Goal: Task Accomplishment & Management: Manage account settings

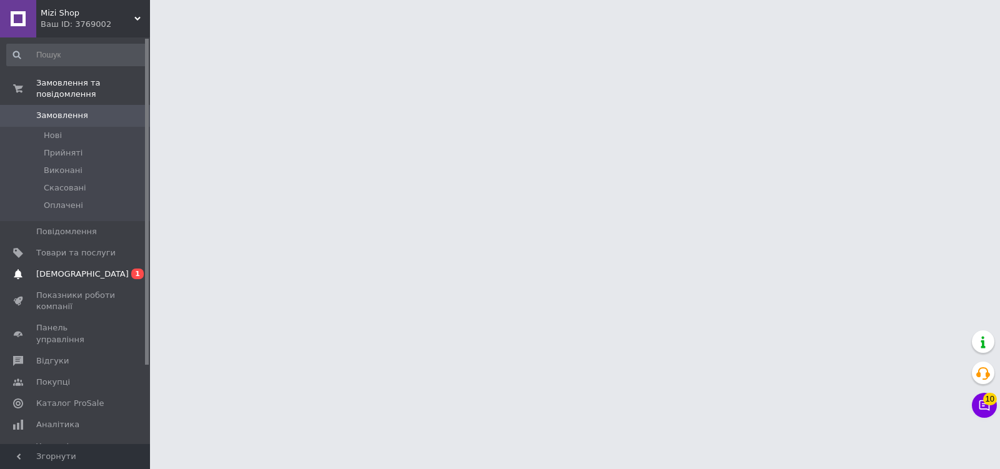
click at [98, 278] on span "[DEMOGRAPHIC_DATA]" at bounding box center [75, 274] width 79 height 11
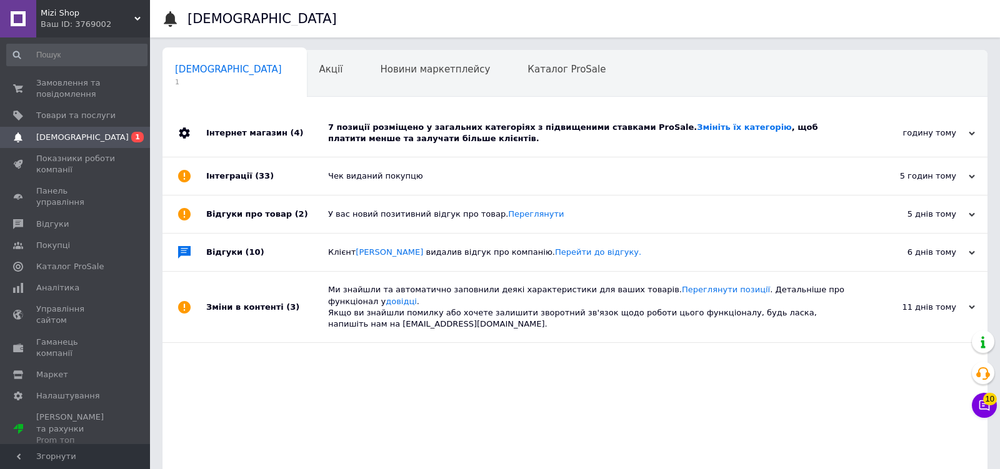
click at [496, 115] on div "7 позиції розміщено у загальних категоріях з підвищеними ставками ProSale. Змін…" at bounding box center [589, 133] width 522 height 48
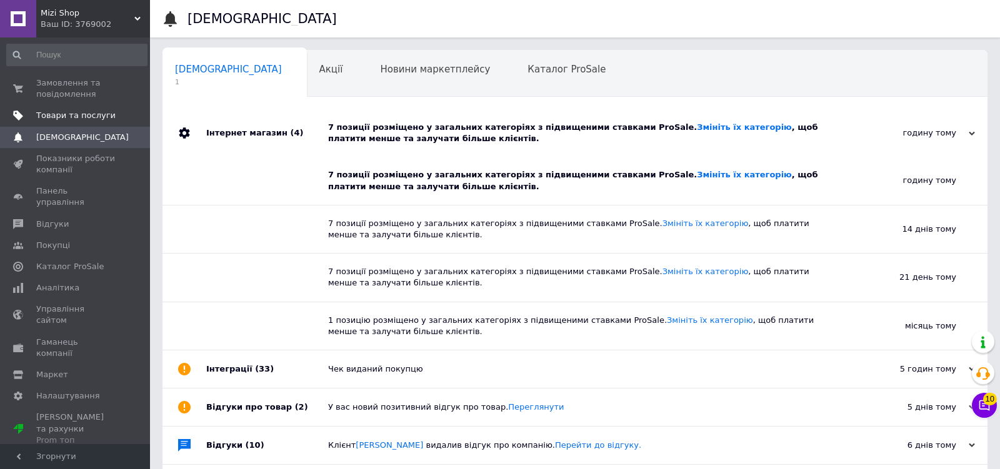
click at [116, 120] on span at bounding box center [133, 115] width 34 height 11
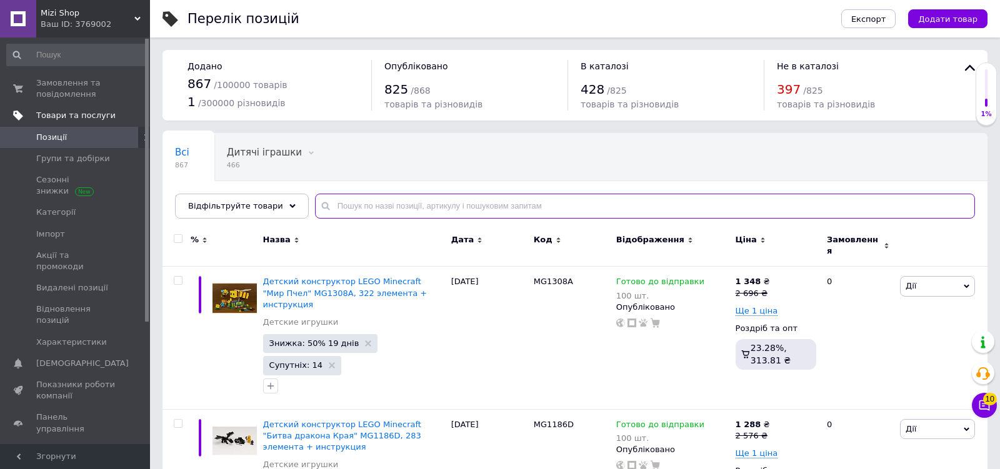
click at [439, 206] on input "text" at bounding box center [645, 206] width 660 height 25
type input "bdl"
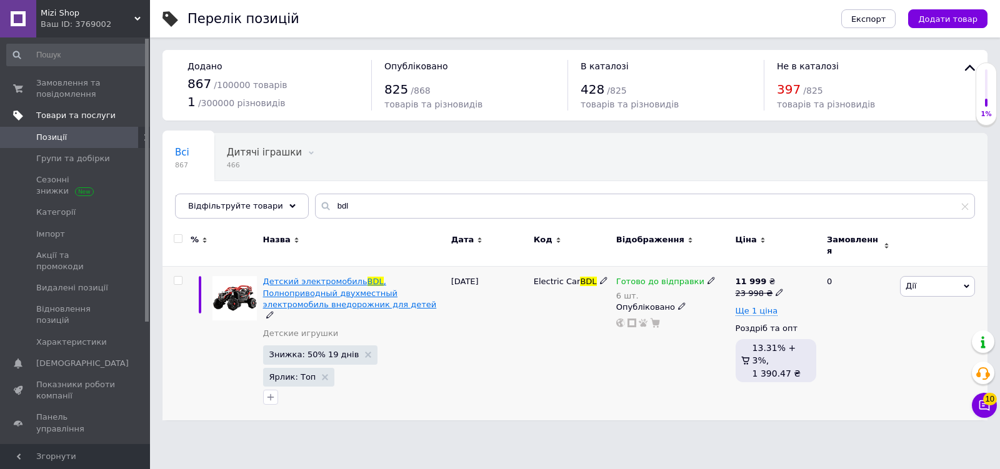
click at [330, 287] on span ", Полноприводный двухместный электромобиль внедорожник для детей" at bounding box center [350, 293] width 174 height 32
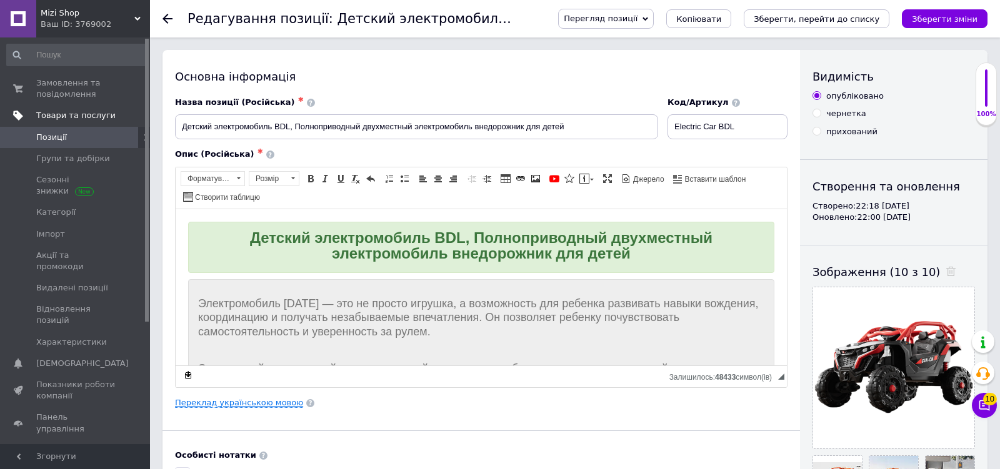
click at [249, 400] on link "Переклад українською мовою" at bounding box center [239, 403] width 128 height 10
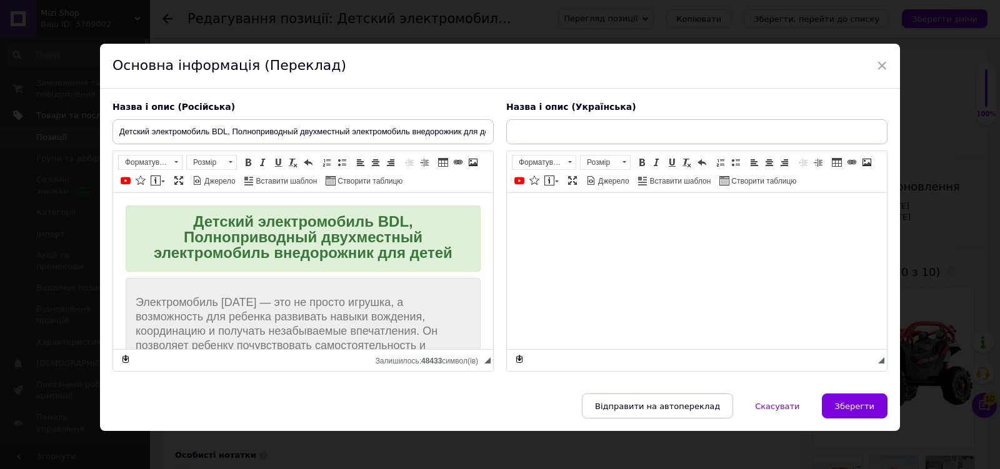
type input "Дитячий електромобіль BDL, Повнопривідний двомісний електромобіль позашляховик …"
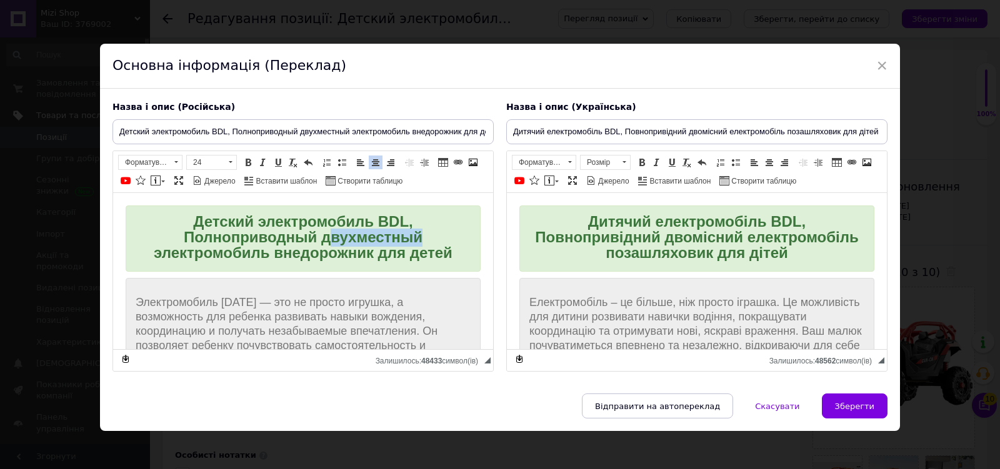
drag, startPoint x: 424, startPoint y: 238, endPoint x: 333, endPoint y: 233, distance: 91.4
click at [333, 233] on div "Детский электромобиль BDL, Полноприводный двухместный электромобиль внедорожник…" at bounding box center [303, 239] width 335 height 46
drag, startPoint x: 745, startPoint y: 237, endPoint x: 671, endPoint y: 237, distance: 73.8
click at [671, 237] on span "Дитячий електромобіль BDL, Повнопривідний двомісний електромобіль позашляховик …" at bounding box center [697, 237] width 324 height 48
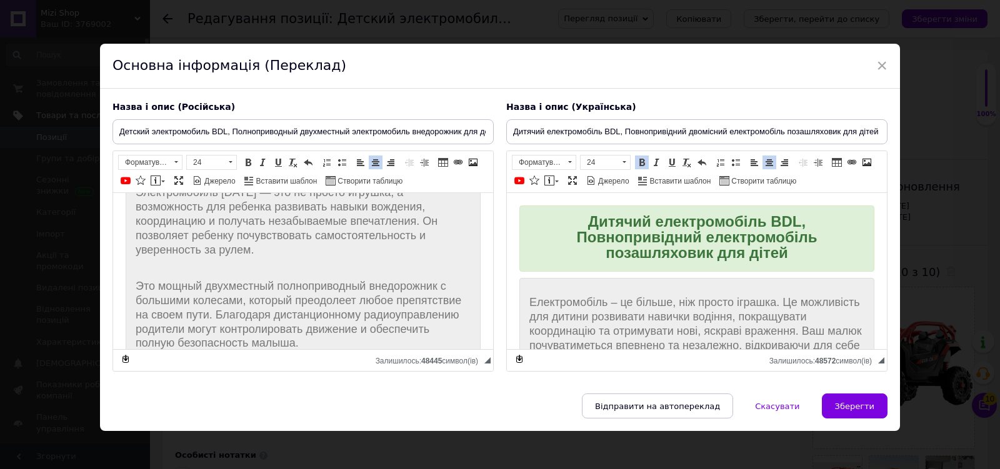
scroll to position [113, 0]
drag, startPoint x: 274, startPoint y: 281, endPoint x: 218, endPoint y: 281, distance: 56.3
click at [218, 281] on span "Это мощный двухместный полноприводный внедорожник с большими колесами, который …" at bounding box center [299, 311] width 326 height 69
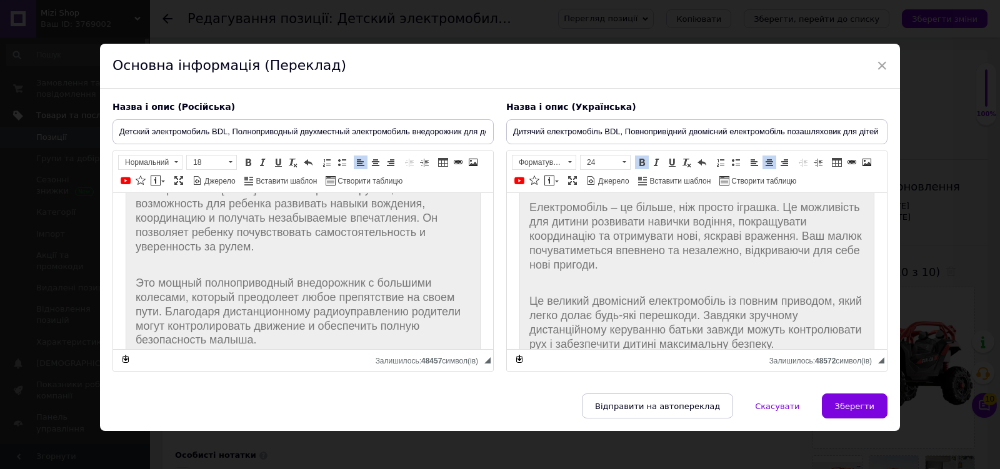
scroll to position [120, 0]
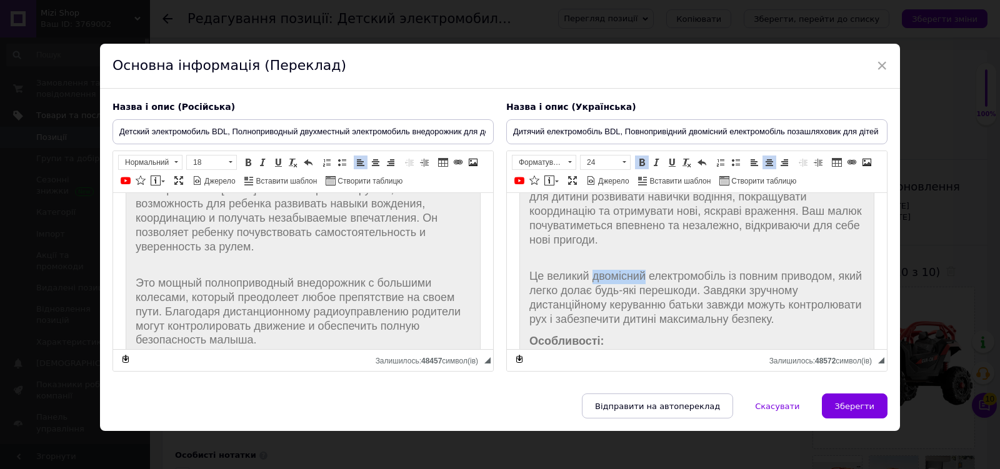
drag, startPoint x: 649, startPoint y: 276, endPoint x: 596, endPoint y: 276, distance: 53.1
click at [596, 276] on span "Це великий двомісний електромобіль із повним приводом, який легко долає будь-як…" at bounding box center [696, 297] width 333 height 55
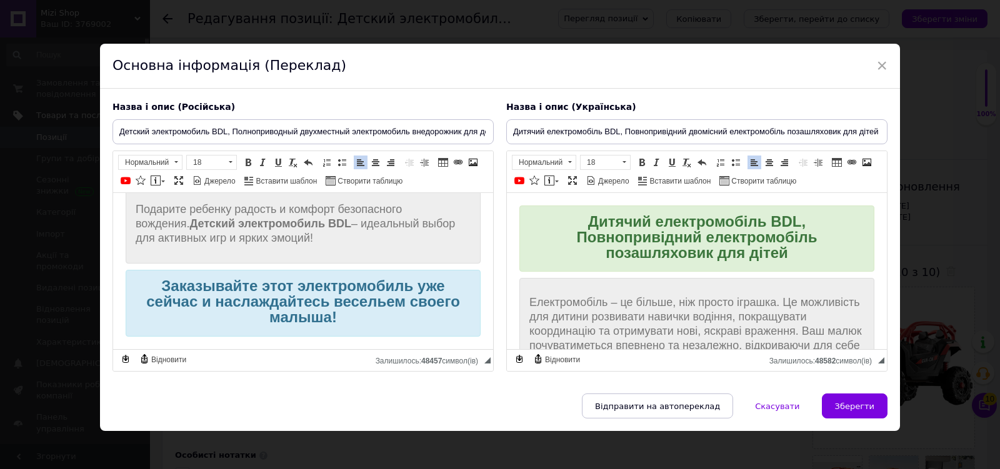
scroll to position [0, 0]
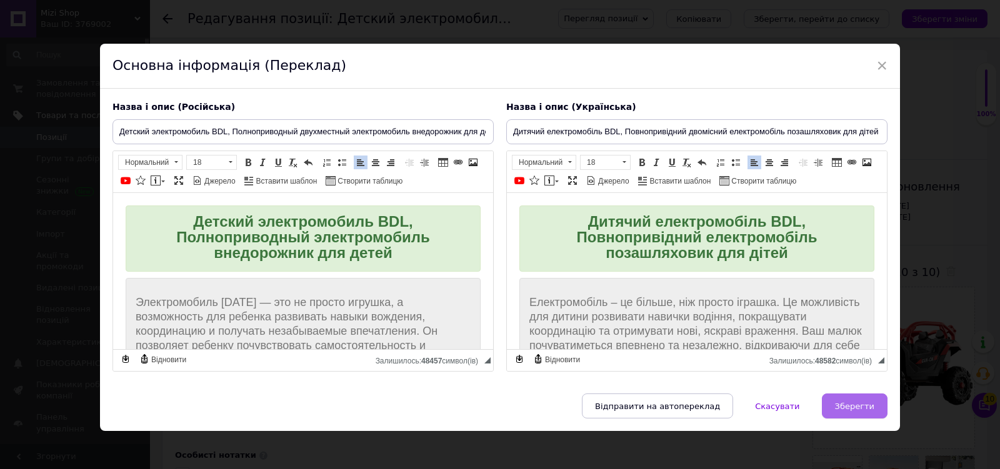
click at [856, 411] on span "Зберегти" at bounding box center [854, 406] width 39 height 9
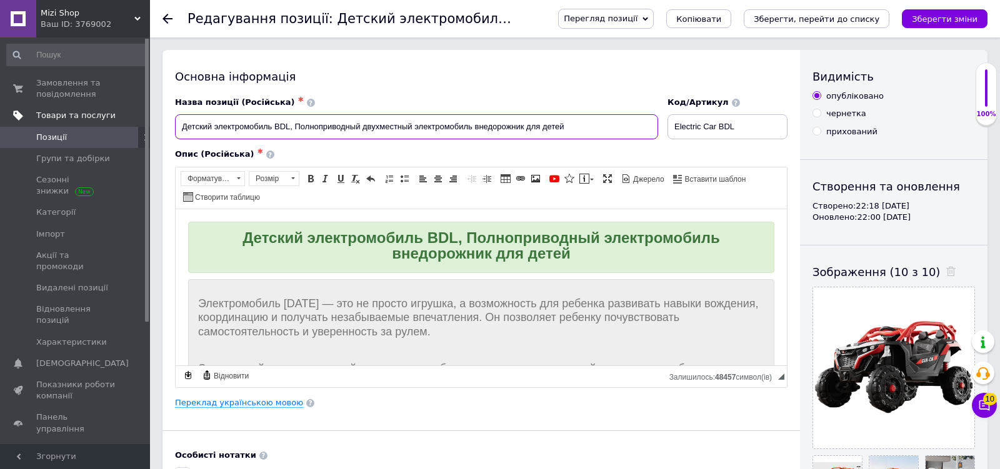
click at [595, 133] on input "Детский электромобиль BDL, Полноприводный двухместный электромобиль внедорожник…" at bounding box center [416, 126] width 483 height 25
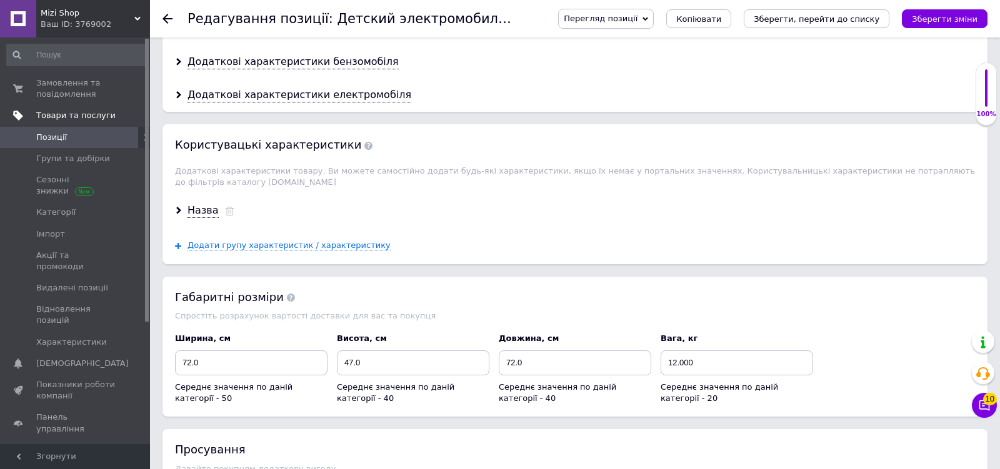
scroll to position [1265, 0]
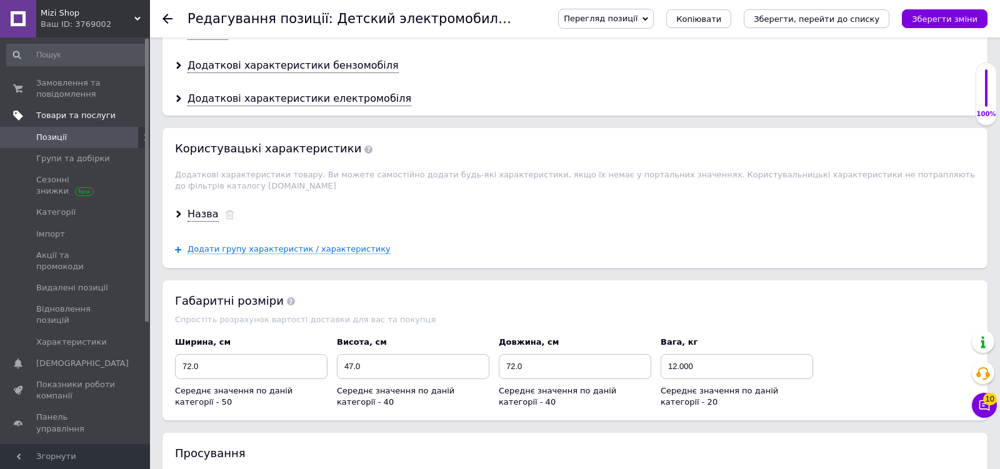
click at [228, 208] on div "Назва" at bounding box center [575, 214] width 825 height 33
click at [228, 211] on icon at bounding box center [229, 215] width 9 height 9
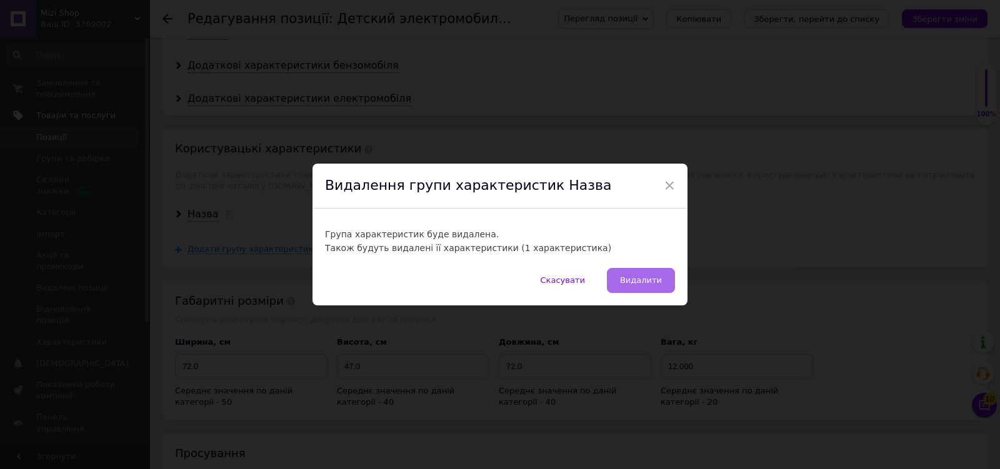
click at [631, 284] on span "Видалити" at bounding box center [641, 280] width 42 height 9
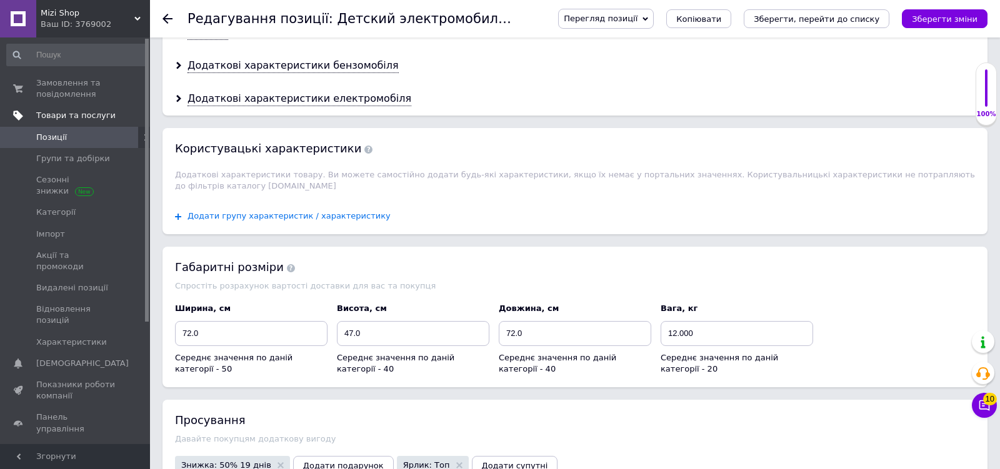
click at [234, 211] on span "Додати групу характеристик / характеристику" at bounding box center [289, 216] width 203 height 10
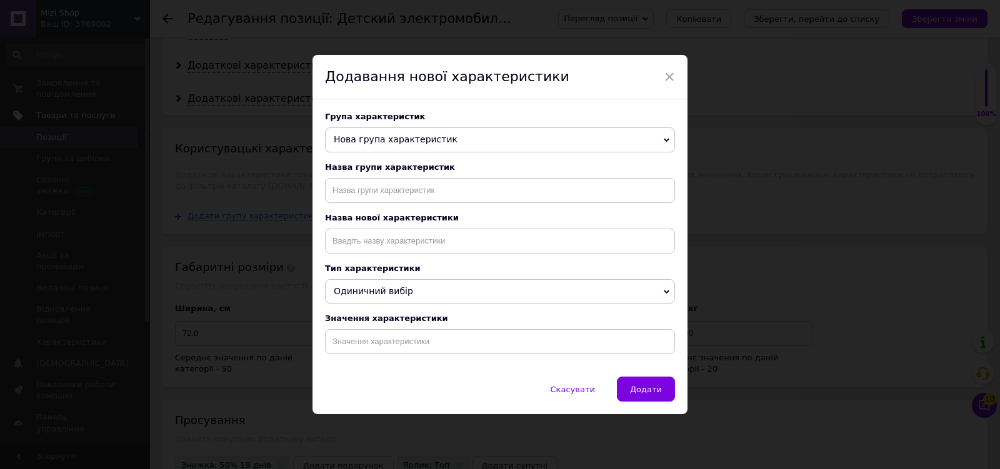
click at [430, 136] on span "Нова група характеристик" at bounding box center [396, 139] width 124 height 10
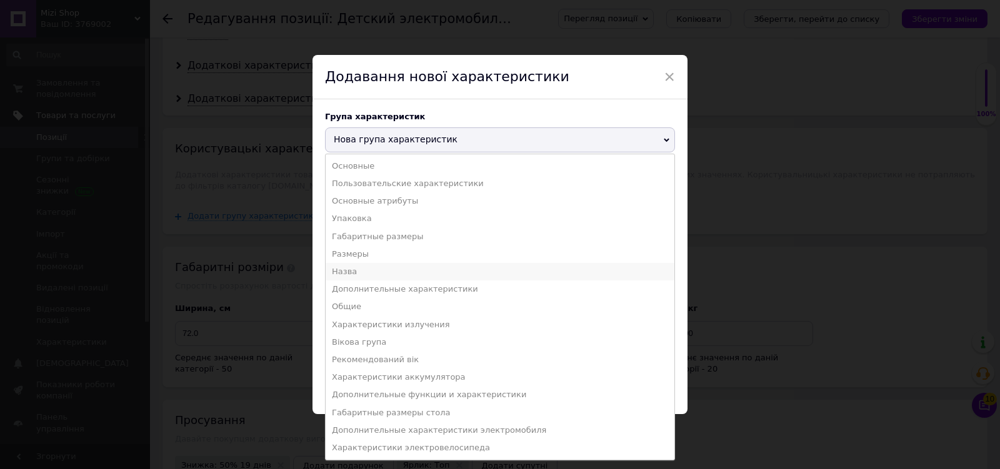
click at [347, 273] on li "Назва" at bounding box center [500, 272] width 349 height 18
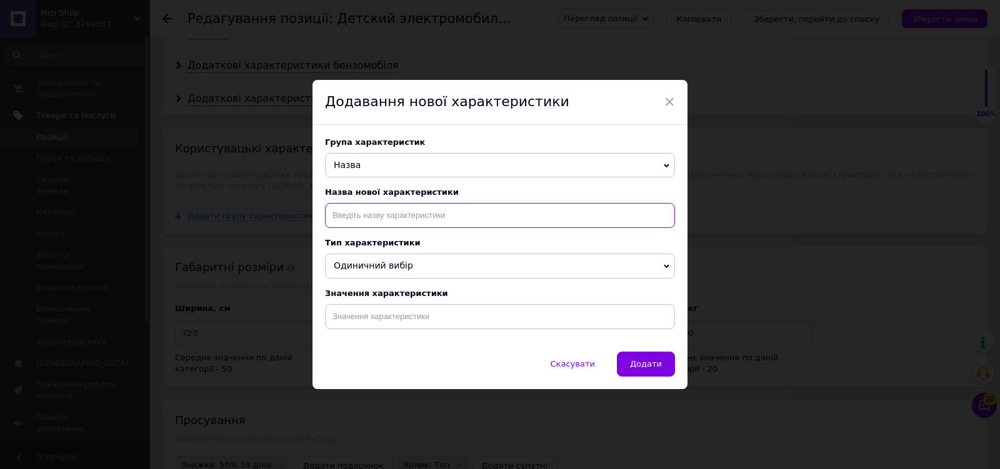
click at [392, 218] on input at bounding box center [500, 215] width 350 height 25
type input "y"
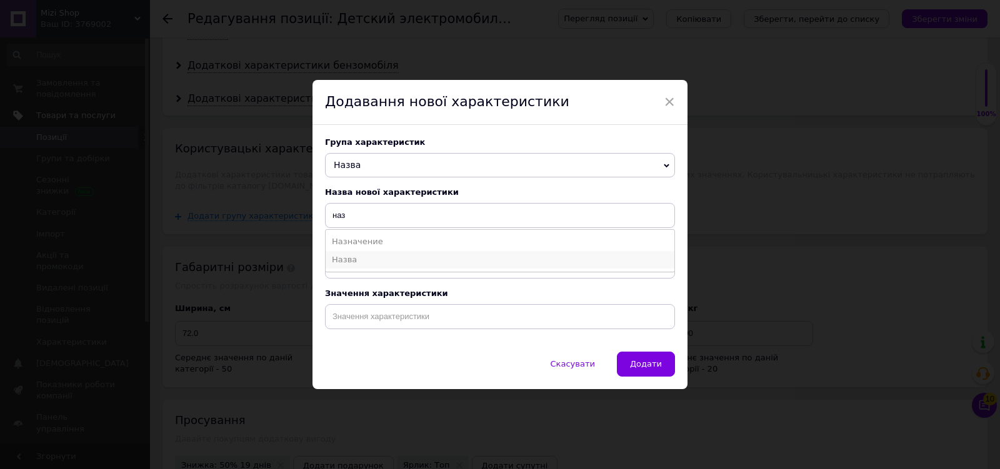
click at [383, 267] on li "Назва" at bounding box center [500, 260] width 349 height 18
type input "Назва"
click at [393, 316] on input at bounding box center [500, 316] width 350 height 25
paste input "Детский электромобиль BDL, Полноприводный двухместный электромобиль внедорожник…"
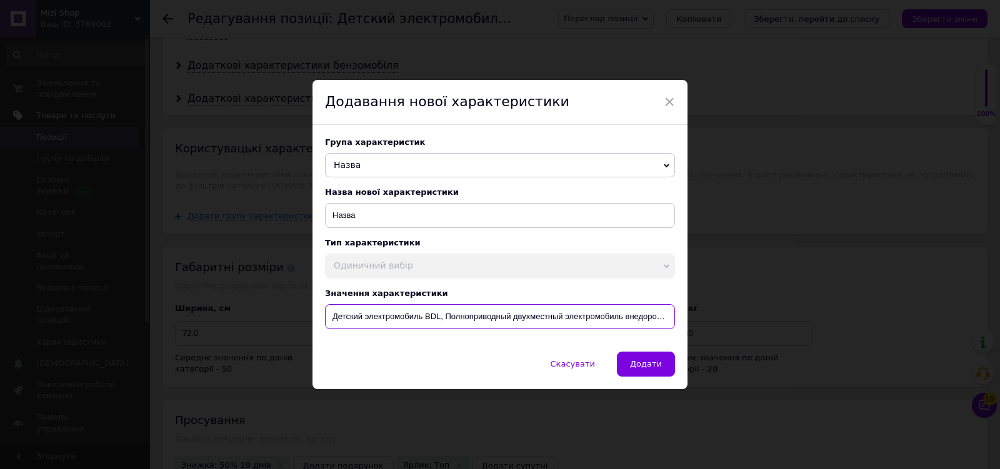
scroll to position [0, 46]
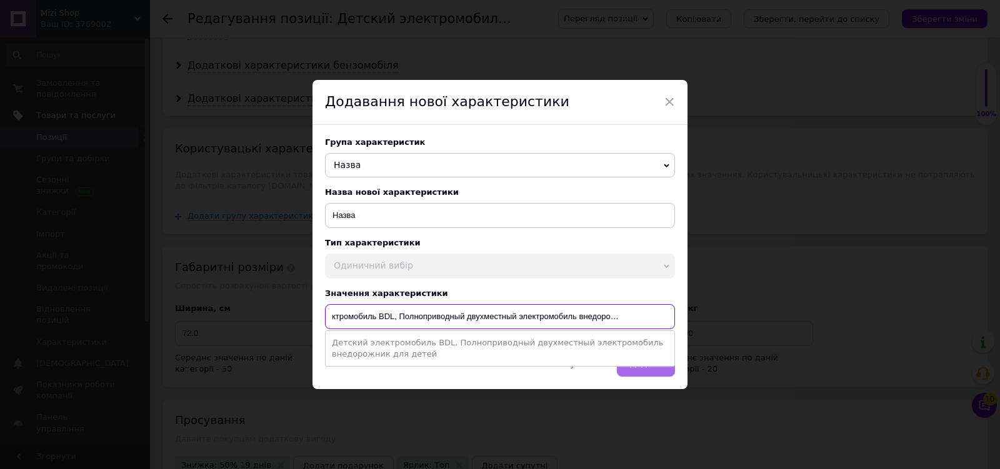
type input "Детский электромобиль BDL, Полноприводный двухместный электромобиль внедорожник…"
click at [645, 370] on button "Додати" at bounding box center [646, 364] width 58 height 25
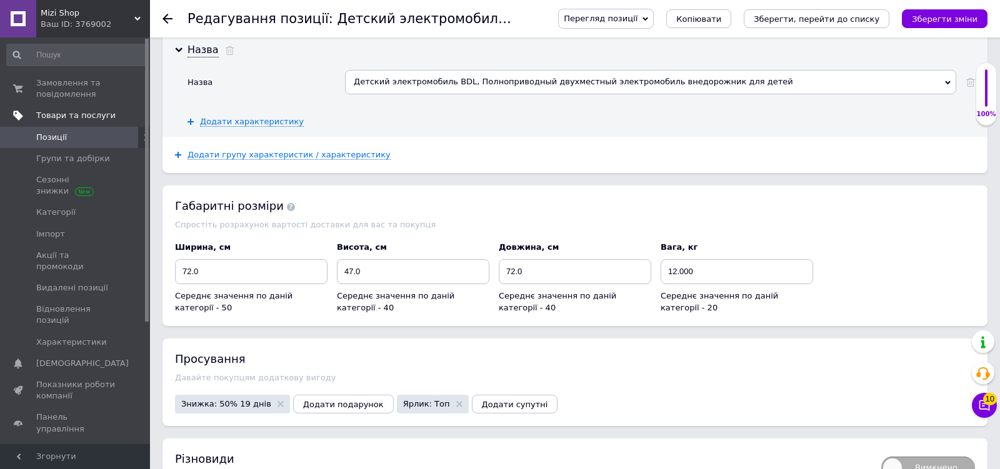
scroll to position [1564, 0]
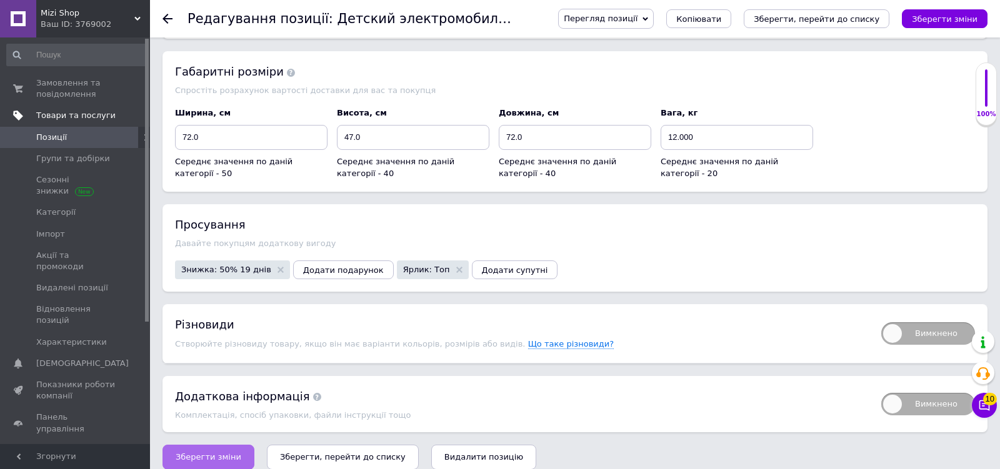
click at [196, 453] on span "Зберегти зміни" at bounding box center [209, 457] width 66 height 9
click at [223, 453] on span "Зберегти зміни" at bounding box center [209, 457] width 66 height 9
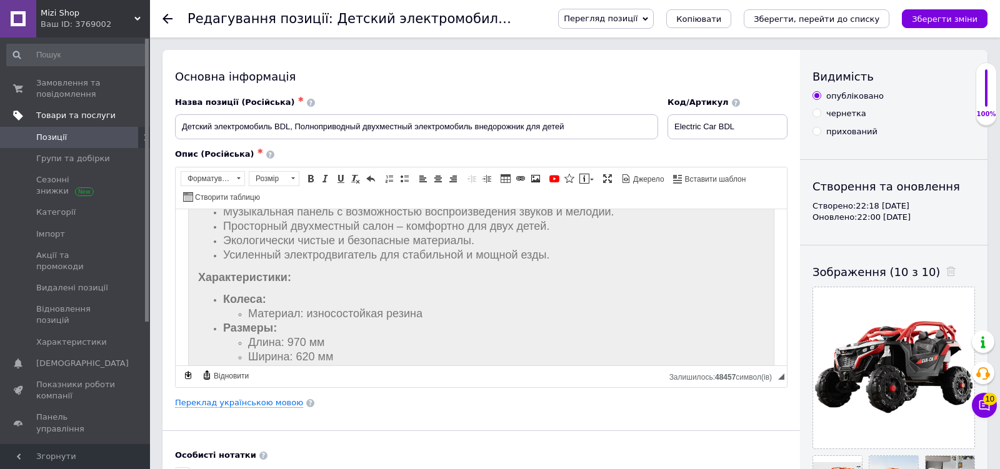
scroll to position [541, 0]
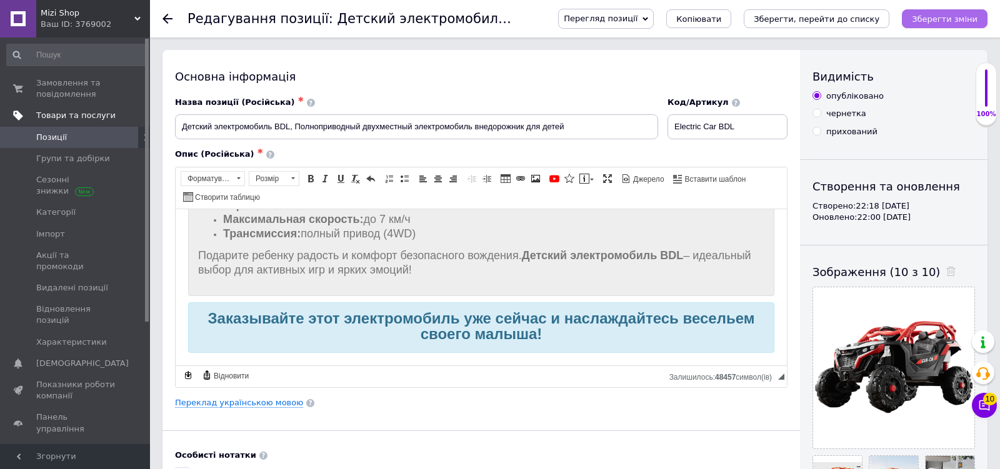
click at [933, 21] on icon "Зберегти зміни" at bounding box center [945, 18] width 66 height 9
